Goal: Use online tool/utility

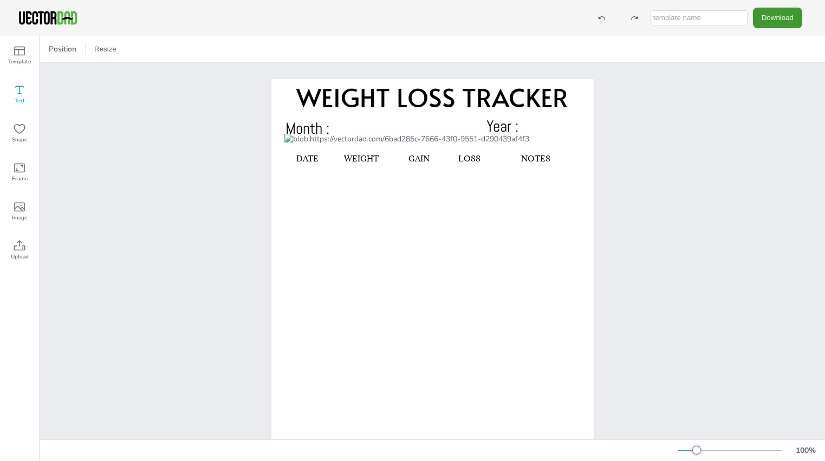
click at [21, 89] on icon at bounding box center [19, 89] width 13 height 13
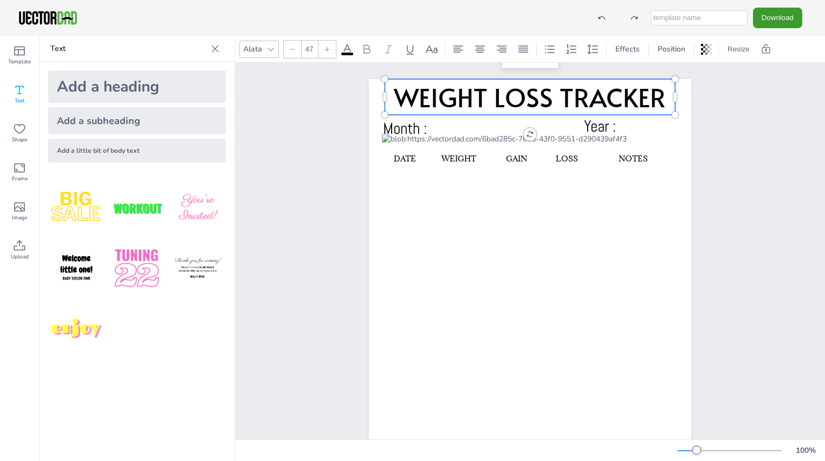
click at [506, 100] on span "WEIGHT LOSS TRACKER" at bounding box center [530, 96] width 272 height 35
click at [269, 48] on icon at bounding box center [270, 49] width 9 height 9
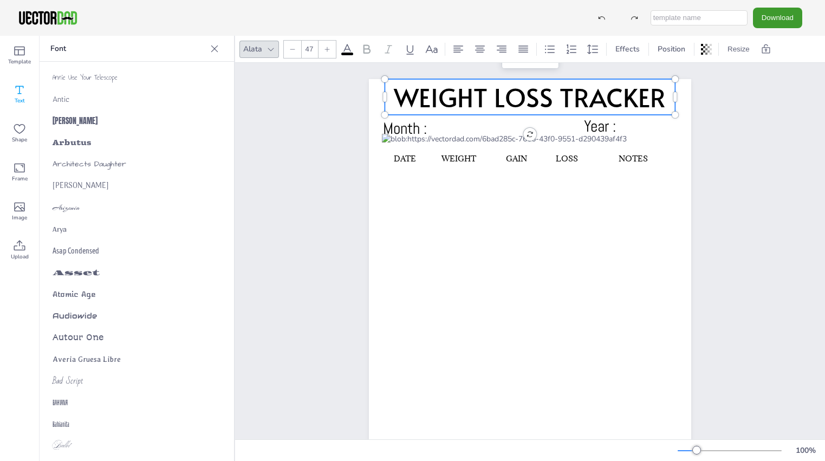
scroll to position [594, 0]
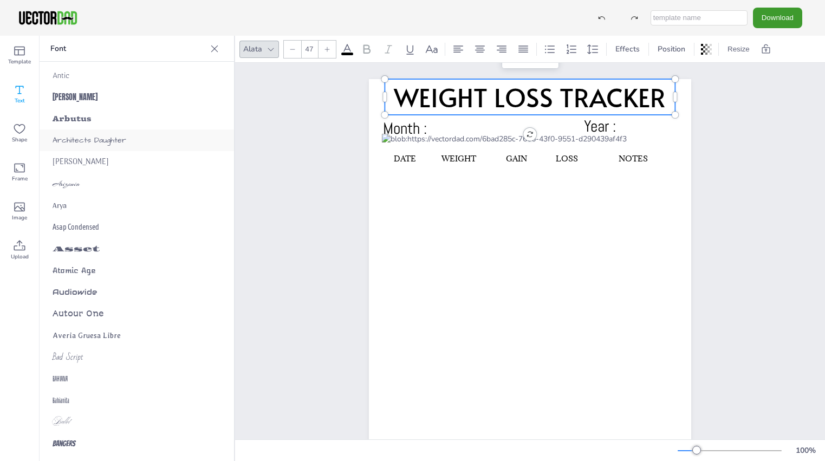
click at [82, 138] on span "Architects Daughter" at bounding box center [90, 140] width 74 height 11
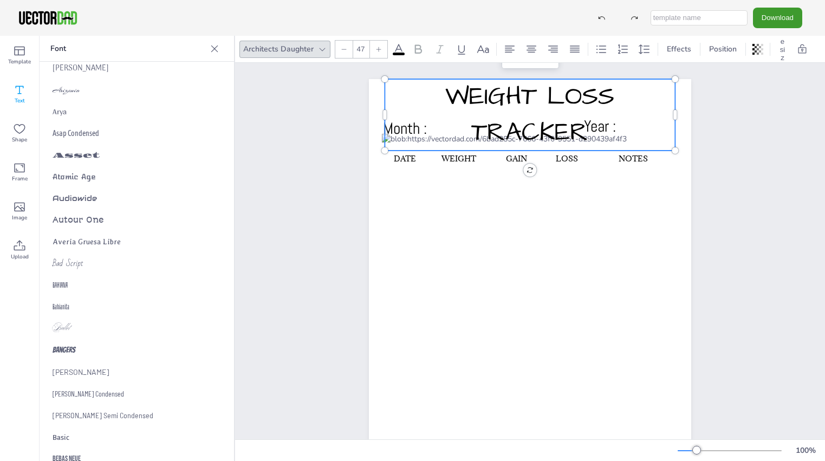
scroll to position [703, 0]
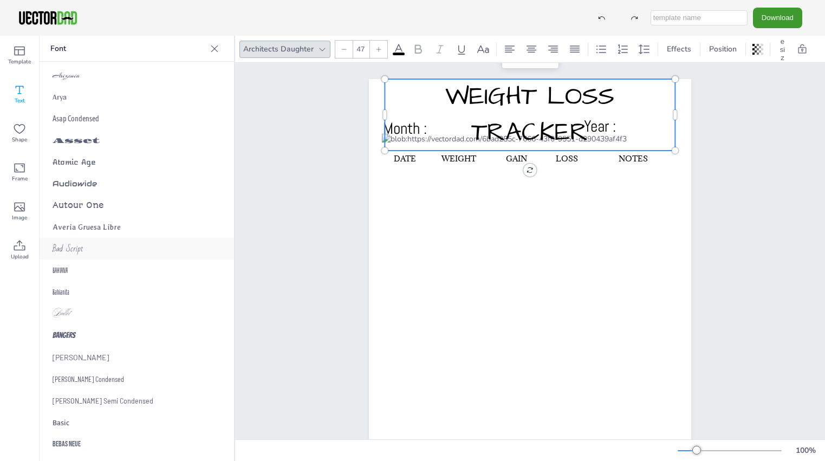
click at [66, 249] on span "Bad Script" at bounding box center [68, 248] width 30 height 15
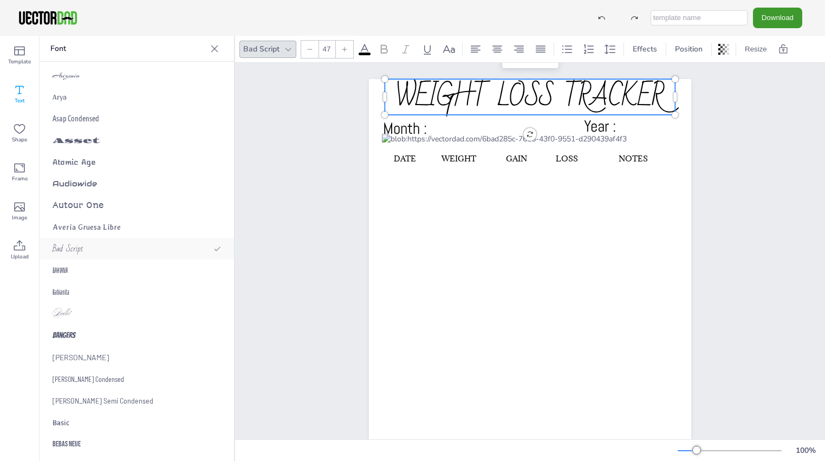
scroll to position [757, 0]
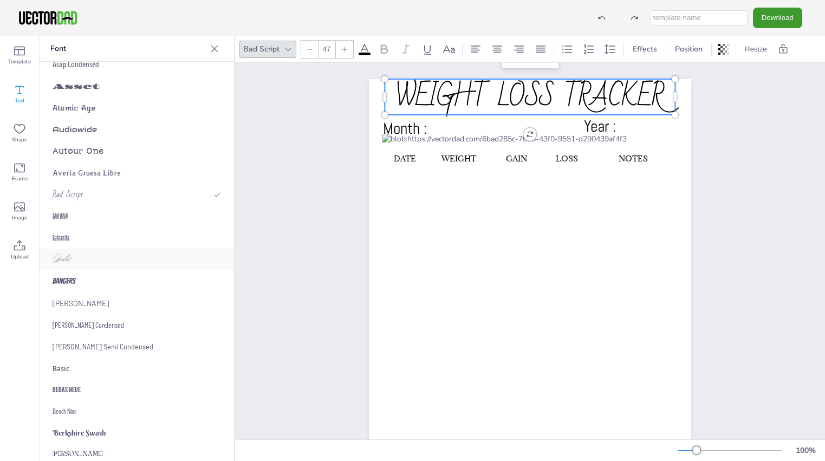
click at [62, 254] on span "Ballet" at bounding box center [61, 259] width 17 height 15
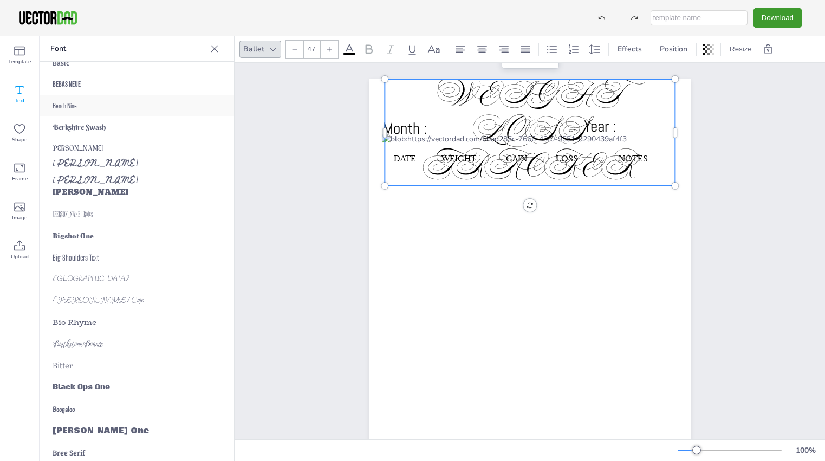
scroll to position [1082, 0]
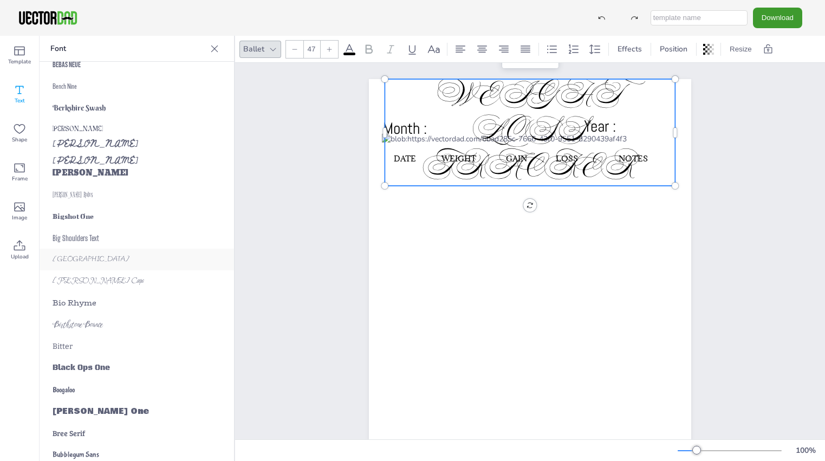
click at [61, 254] on span "[GEOGRAPHIC_DATA]" at bounding box center [91, 259] width 77 height 10
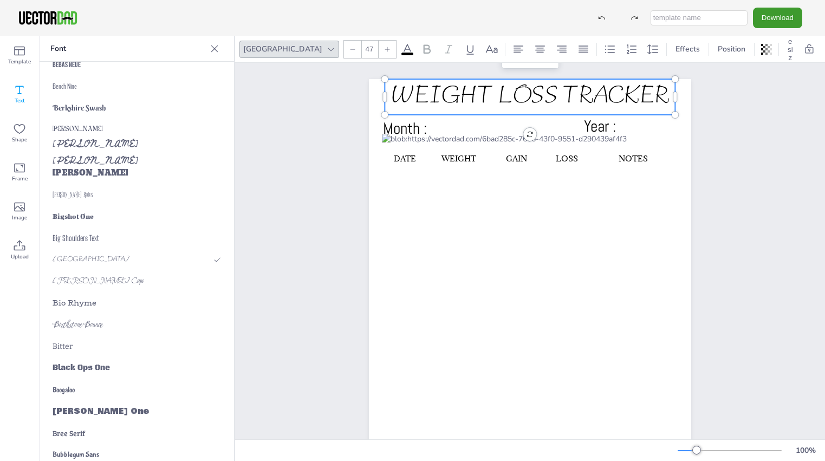
click at [401, 48] on icon at bounding box center [407, 49] width 13 height 13
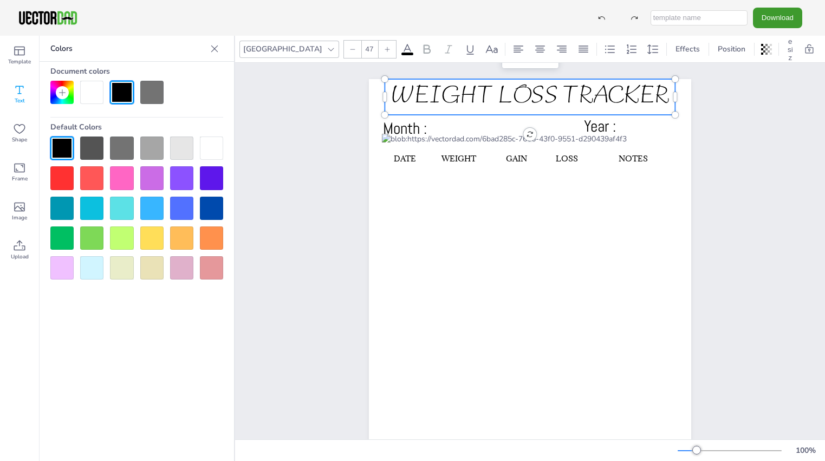
click at [123, 177] on div at bounding box center [121, 177] width 23 height 23
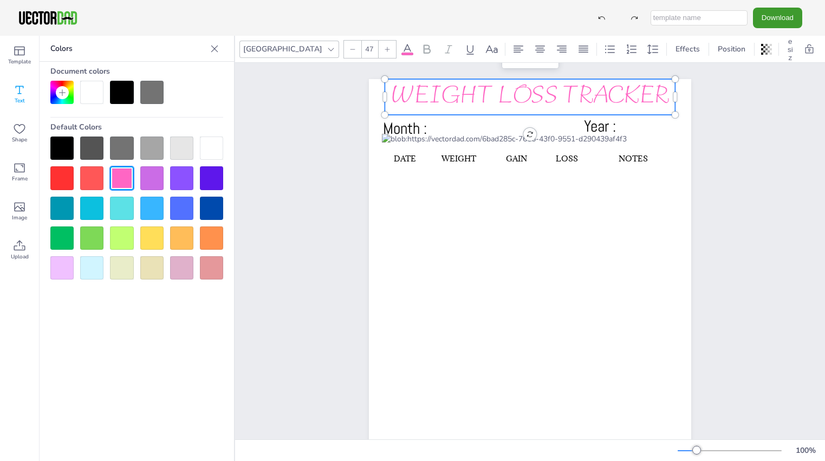
click at [182, 269] on div at bounding box center [181, 267] width 23 height 23
click at [122, 178] on div at bounding box center [121, 177] width 23 height 23
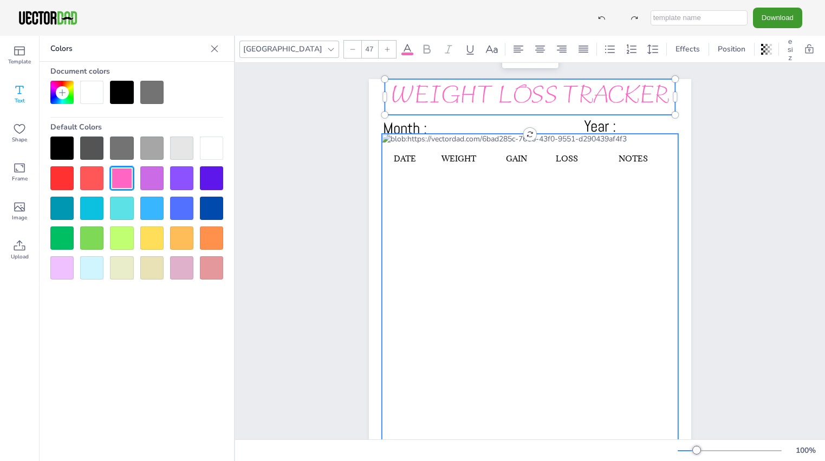
click at [495, 230] on div at bounding box center [530, 329] width 296 height 391
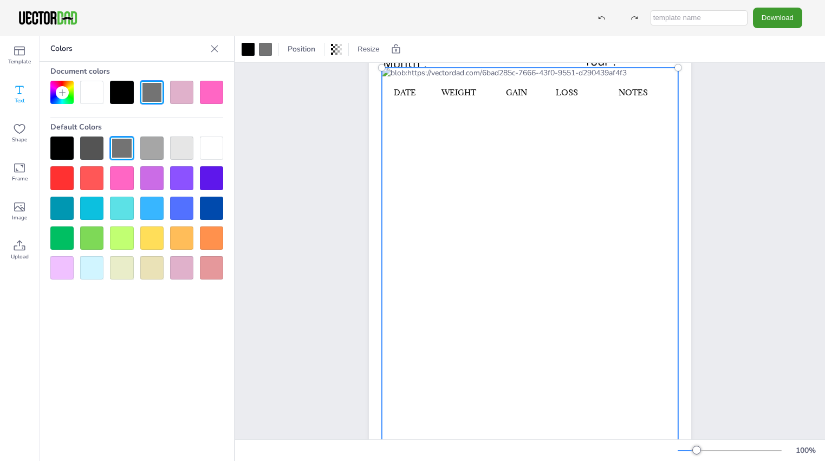
scroll to position [0, 0]
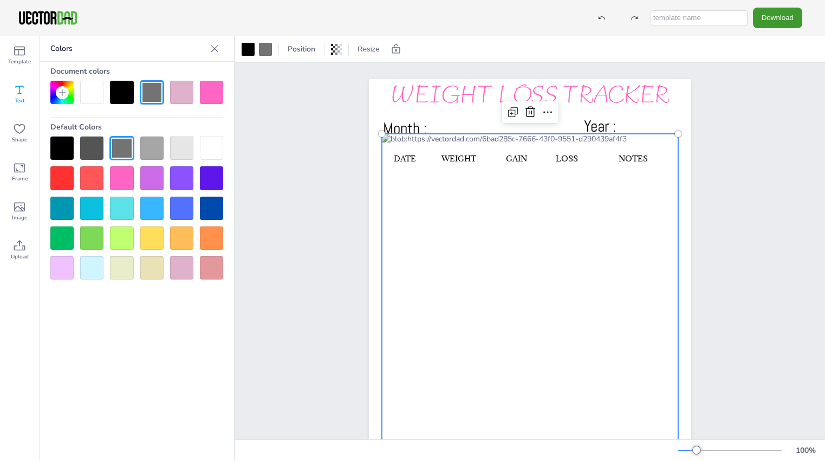
click at [439, 143] on div at bounding box center [530, 329] width 296 height 391
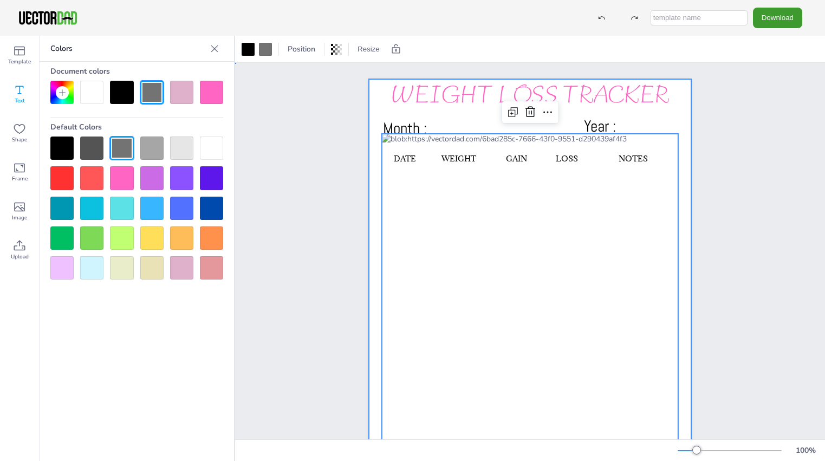
click at [440, 125] on div at bounding box center [530, 307] width 322 height 456
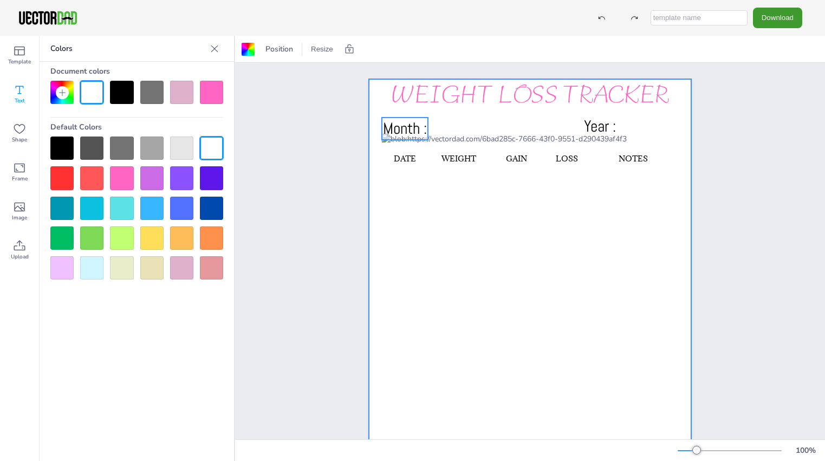
click at [397, 126] on span "Month :" at bounding box center [405, 128] width 44 height 21
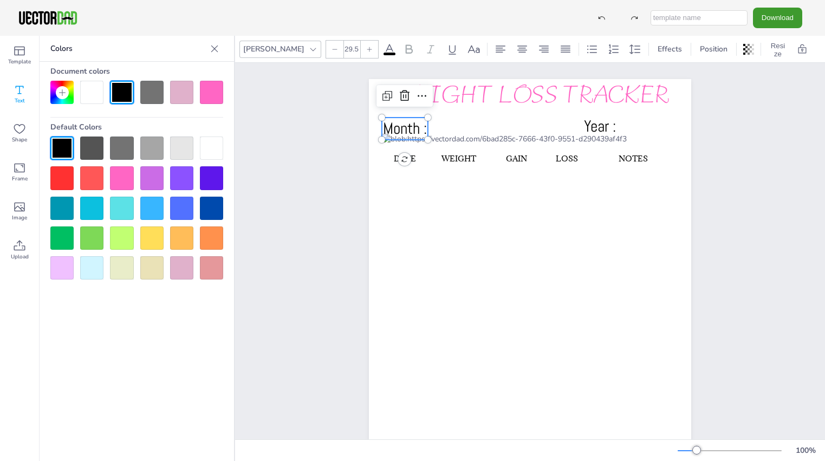
click at [404, 130] on span "Month :" at bounding box center [405, 128] width 44 height 21
click at [23, 94] on icon at bounding box center [19, 89] width 13 height 13
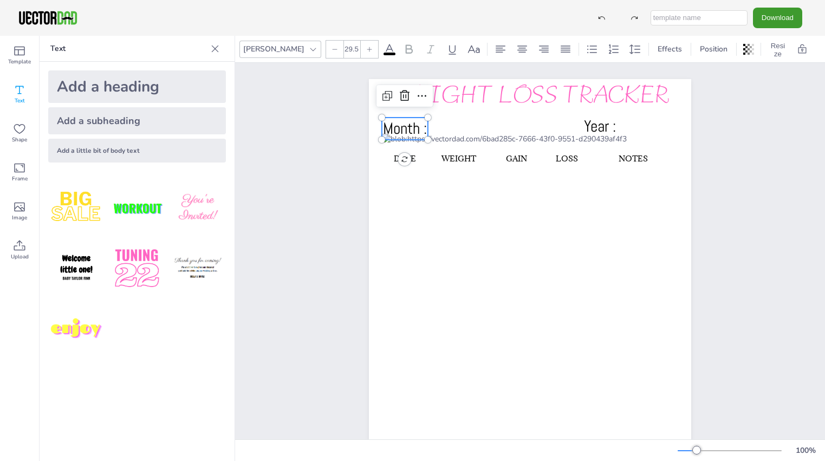
click at [399, 129] on span "Month :" at bounding box center [405, 128] width 44 height 21
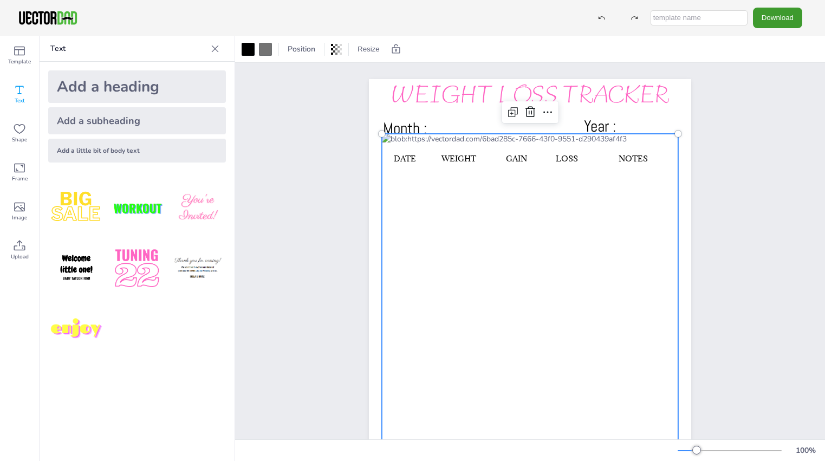
click at [469, 179] on div at bounding box center [530, 329] width 296 height 391
